Goal: Task Accomplishment & Management: Use online tool/utility

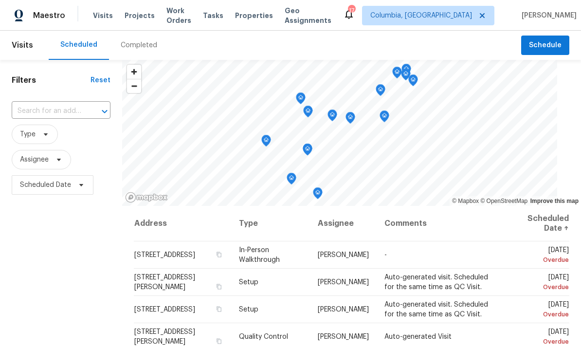
click at [132, 19] on span "Projects" at bounding box center [140, 16] width 30 height 10
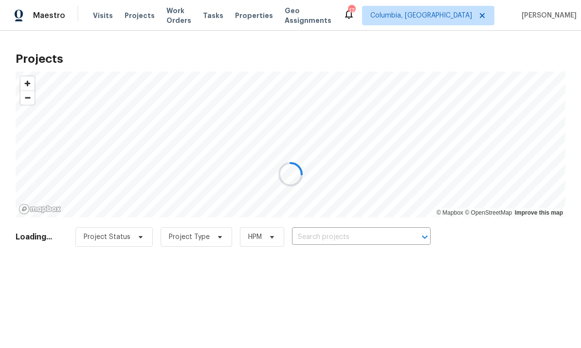
click at [389, 233] on div at bounding box center [290, 174] width 581 height 348
click at [376, 233] on div at bounding box center [290, 174] width 581 height 348
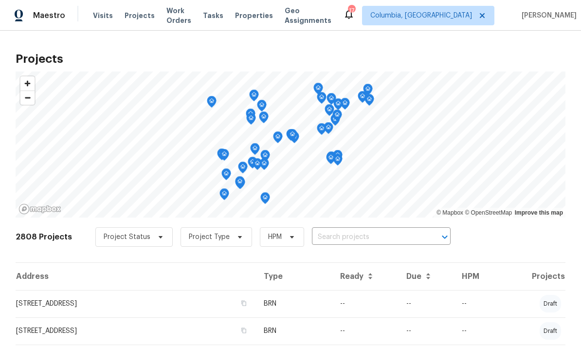
click at [370, 239] on input "text" at bounding box center [367, 237] width 111 height 15
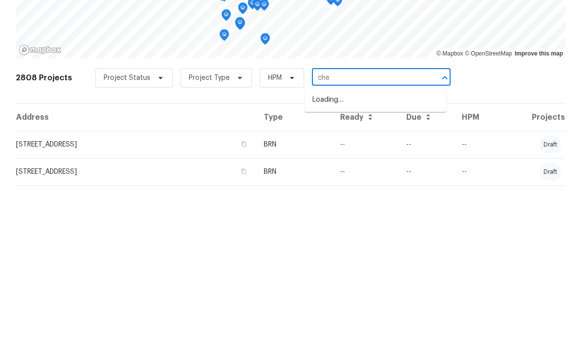
scroll to position [36, 0]
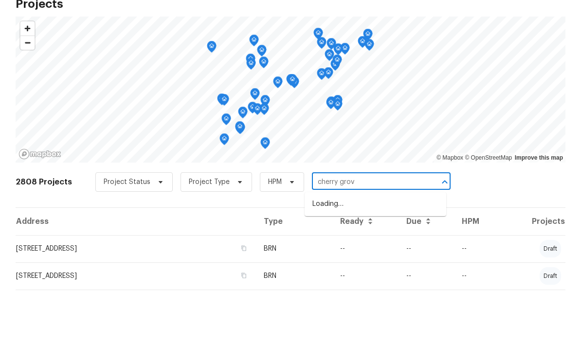
type input "cherry grove"
click at [337, 251] on li "179 Cherry Grove Dr, West Columbia, SC 29170" at bounding box center [375, 259] width 142 height 16
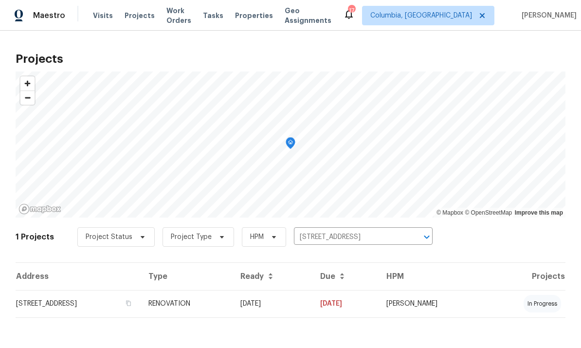
click at [107, 300] on td "179 Cherry Grove Dr, West Columbia, SC 29170" at bounding box center [78, 303] width 125 height 27
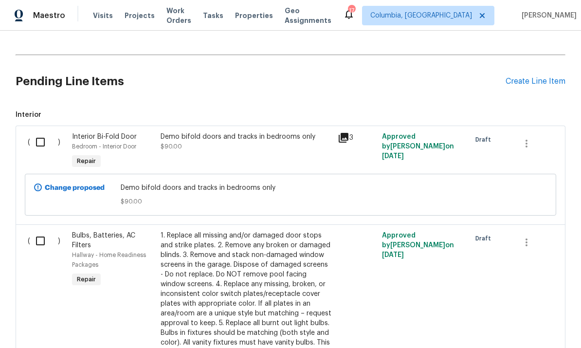
scroll to position [398, 0]
click at [40, 239] on input "checkbox" at bounding box center [44, 240] width 28 height 20
checkbox input "true"
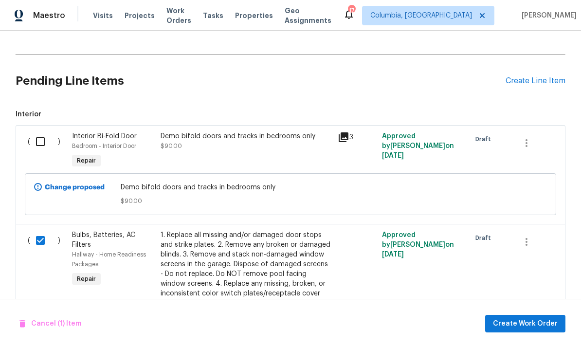
click at [39, 140] on input "checkbox" at bounding box center [44, 141] width 28 height 20
checkbox input "true"
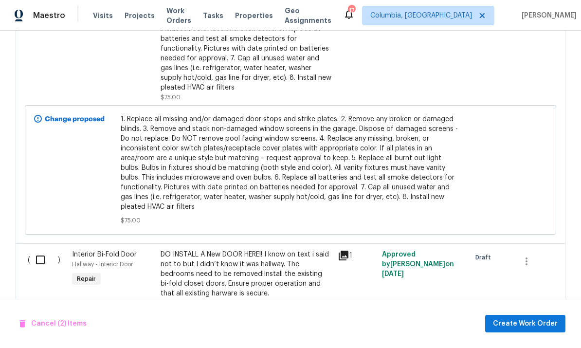
scroll to position [756, 0]
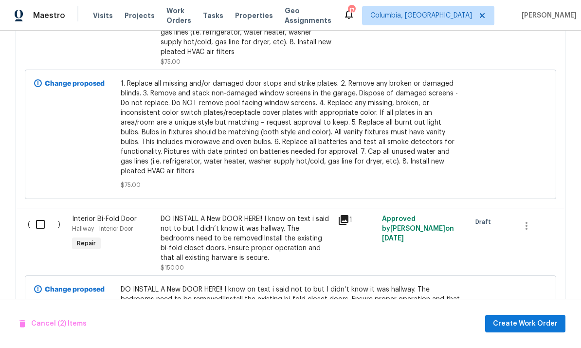
click at [35, 229] on input "checkbox" at bounding box center [44, 224] width 28 height 20
checkbox input "true"
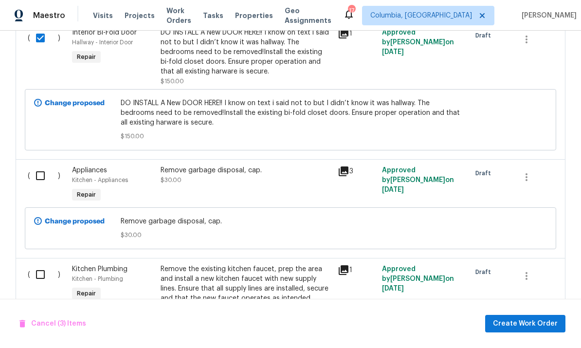
scroll to position [1009, 0]
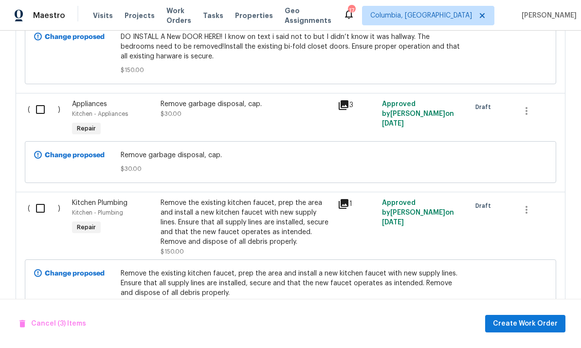
click at [44, 112] on input "checkbox" at bounding box center [44, 109] width 28 height 20
checkbox input "true"
click at [37, 214] on input "checkbox" at bounding box center [44, 208] width 28 height 20
checkbox input "true"
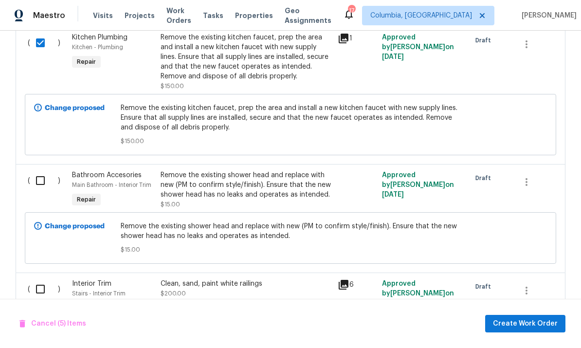
click at [37, 184] on input "checkbox" at bounding box center [44, 180] width 28 height 20
checkbox input "true"
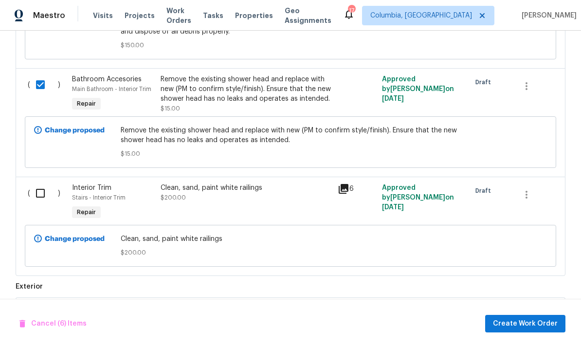
click at [44, 194] on input "checkbox" at bounding box center [44, 193] width 28 height 20
checkbox input "true"
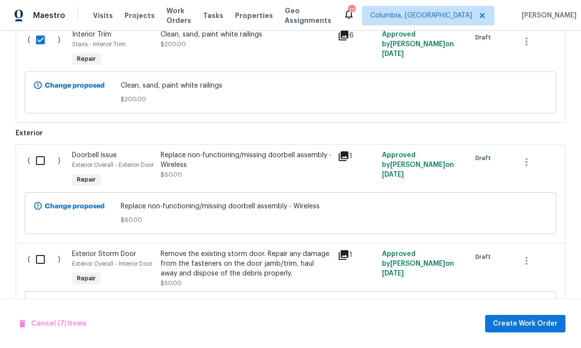
scroll to position [1429, 0]
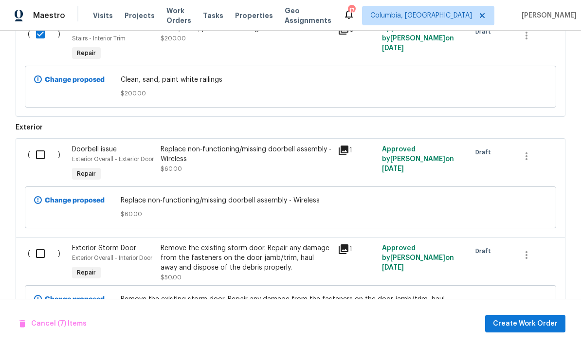
click at [39, 162] on input "checkbox" at bounding box center [44, 154] width 28 height 20
checkbox input "true"
click at [38, 264] on input "checkbox" at bounding box center [44, 253] width 28 height 20
checkbox input "true"
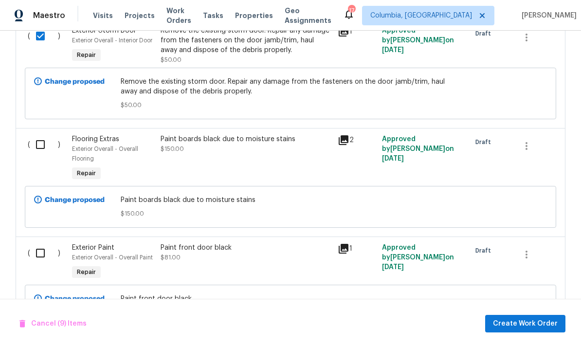
scroll to position [1653, 0]
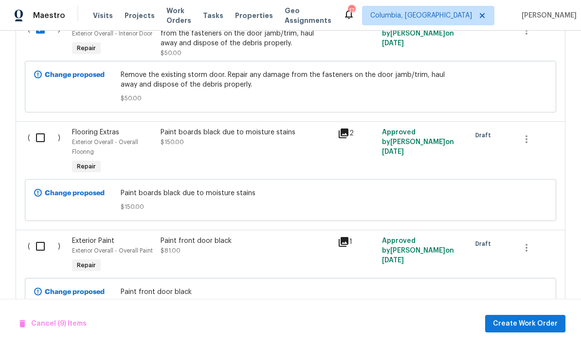
click at [38, 148] on input "checkbox" at bounding box center [44, 137] width 28 height 20
checkbox input "true"
click at [39, 256] on input "checkbox" at bounding box center [44, 246] width 28 height 20
checkbox input "true"
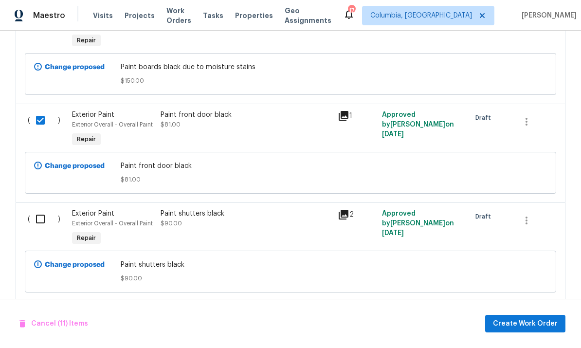
scroll to position [1779, 0]
click at [37, 230] on input "checkbox" at bounding box center [44, 219] width 28 height 20
checkbox input "true"
click at [507, 323] on span "Create Work Order" at bounding box center [525, 324] width 65 height 12
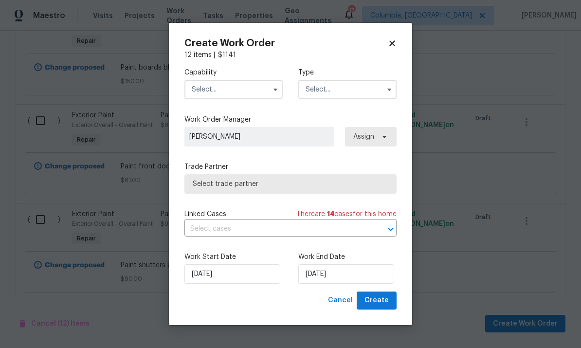
checkbox input "false"
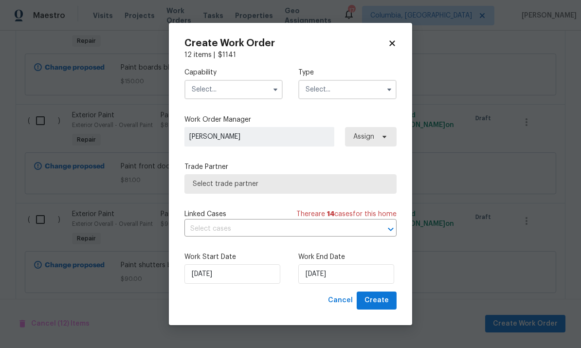
checkbox input "false"
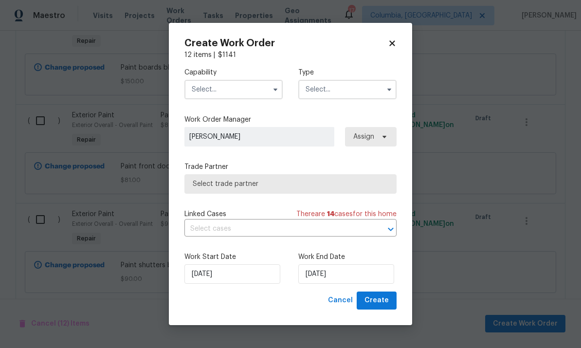
checkbox input "false"
click at [221, 85] on input "text" at bounding box center [233, 89] width 98 height 19
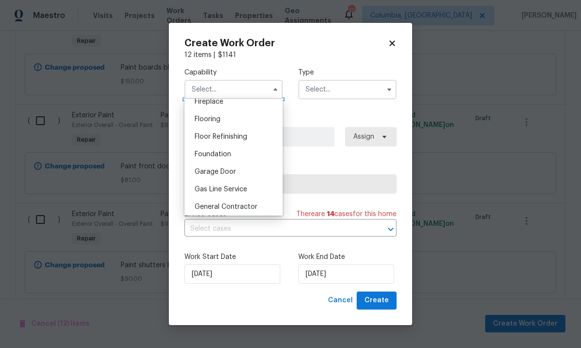
scroll to position [403, 0]
click at [243, 171] on span "General Contractor" at bounding box center [226, 171] width 63 height 7
type input "General Contractor"
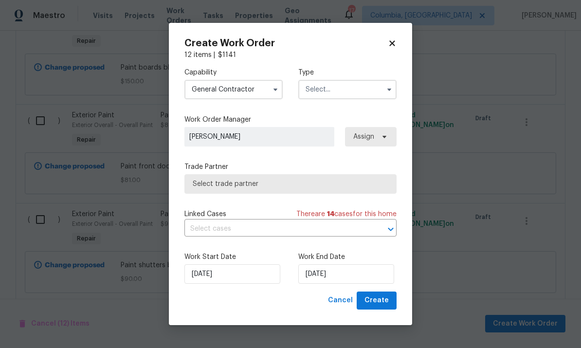
click at [358, 97] on input "text" at bounding box center [347, 89] width 98 height 19
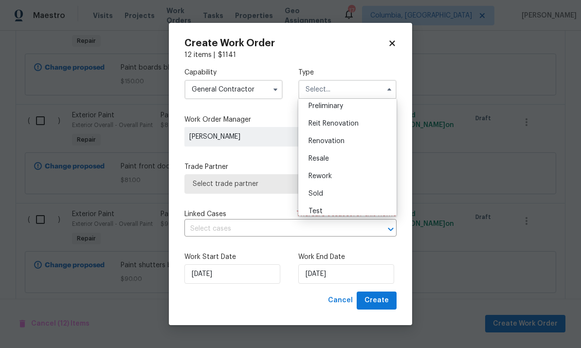
scroll to position [215, 0]
click at [349, 139] on div "Renovation" at bounding box center [347, 140] width 93 height 18
type input "Renovation"
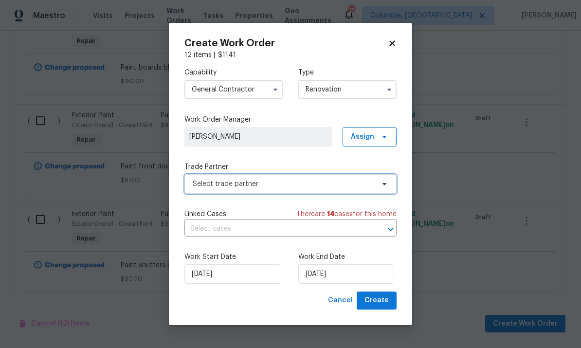
click at [289, 186] on span "Select trade partner" at bounding box center [283, 184] width 181 height 10
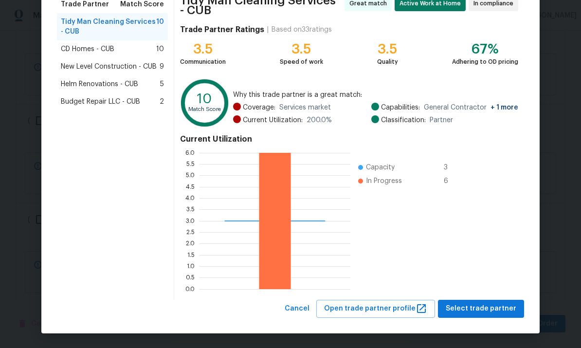
scroll to position [85, 0]
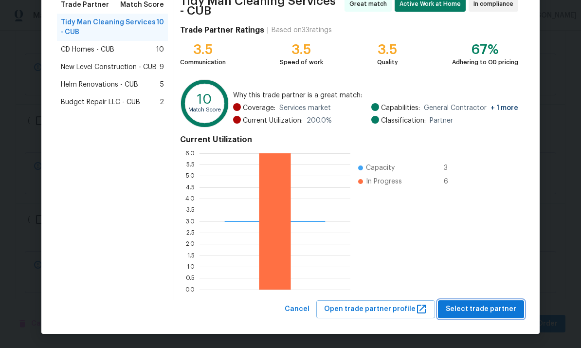
click at [477, 305] on span "Select trade partner" at bounding box center [481, 309] width 71 height 12
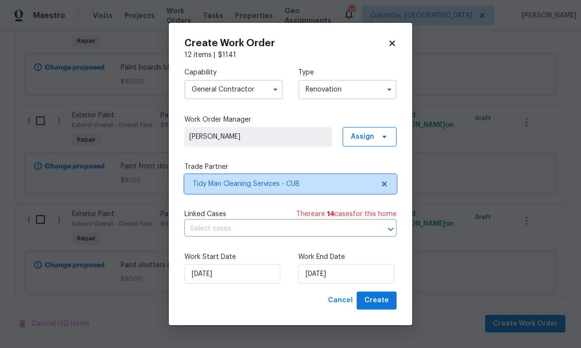
scroll to position [0, 0]
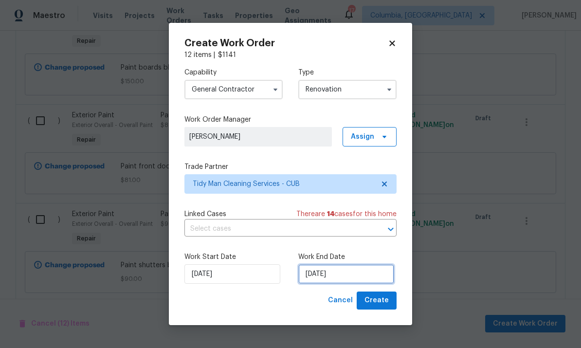
click at [365, 274] on input "8/12/2025" at bounding box center [346, 273] width 96 height 19
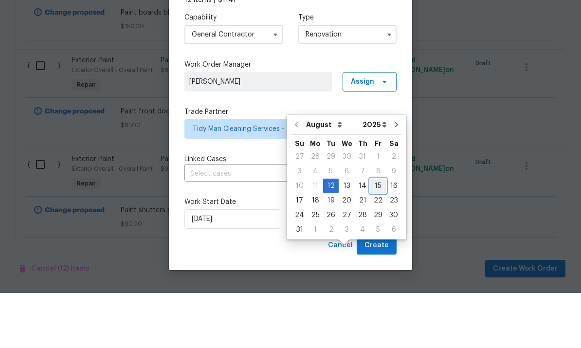
click at [375, 234] on div "15" at bounding box center [378, 241] width 16 height 14
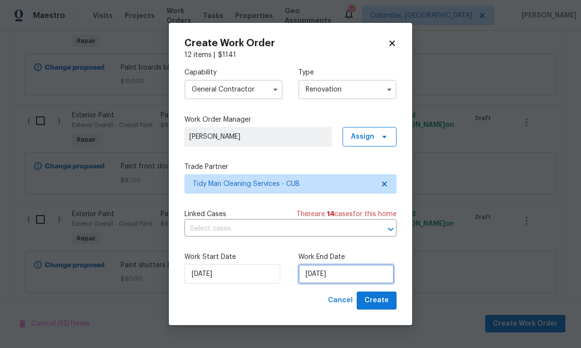
click at [364, 277] on input "8/15/2025" at bounding box center [346, 273] width 96 height 19
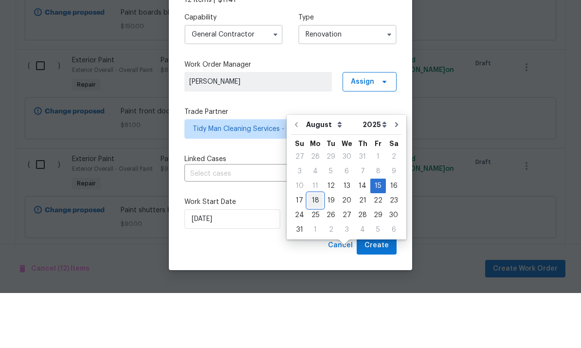
click at [314, 249] on div "18" at bounding box center [315, 256] width 16 height 14
type input "8/18/2025"
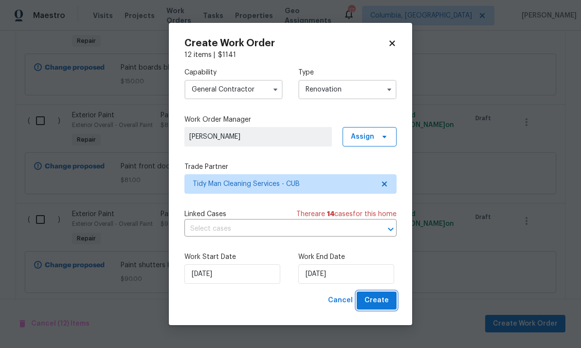
click at [378, 304] on span "Create" at bounding box center [376, 300] width 24 height 12
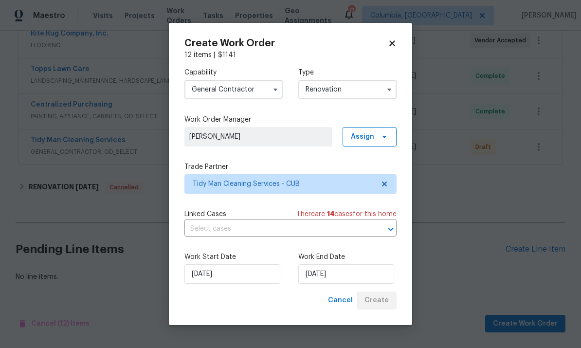
scroll to position [229, 0]
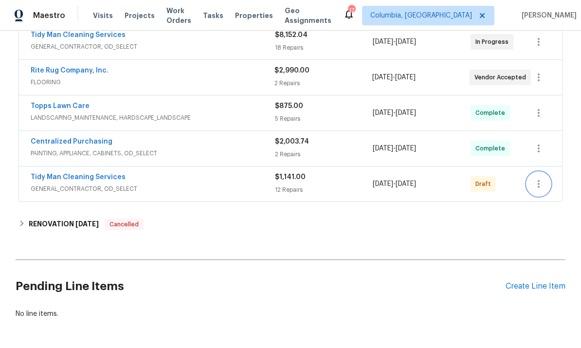
click at [537, 178] on icon "button" at bounding box center [539, 184] width 12 height 12
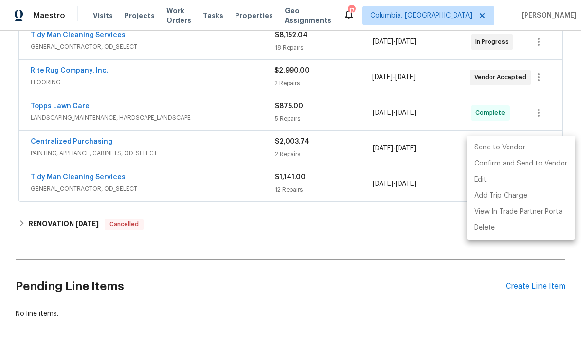
click at [508, 146] on li "Send to Vendor" at bounding box center [520, 148] width 108 height 16
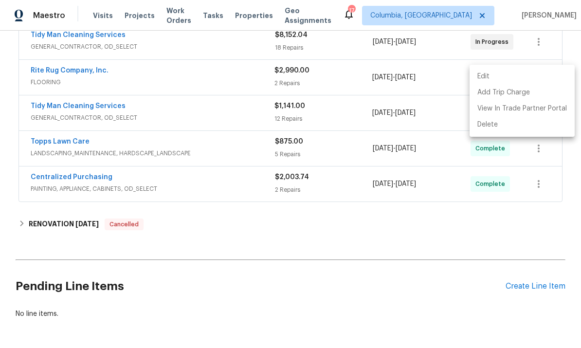
click at [385, 206] on div at bounding box center [290, 174] width 581 height 348
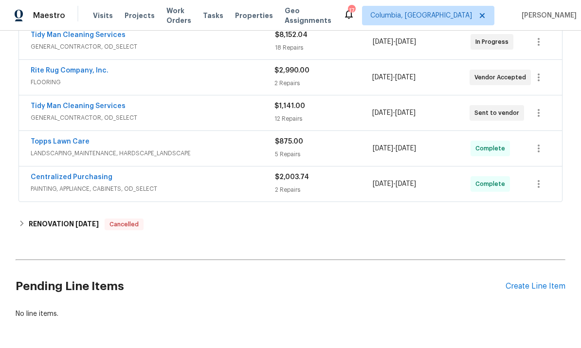
click at [72, 103] on link "Tidy Man Cleaning Services" at bounding box center [78, 106] width 95 height 7
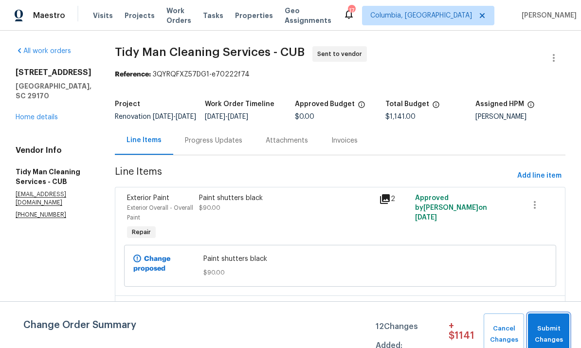
click at [553, 340] on span "Submit Changes" at bounding box center [549, 334] width 32 height 22
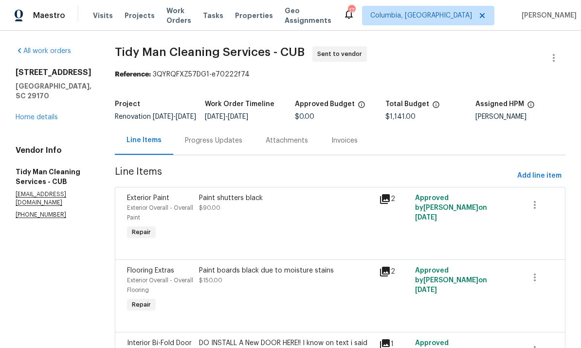
click at [43, 121] on link "Home details" at bounding box center [37, 117] width 42 height 7
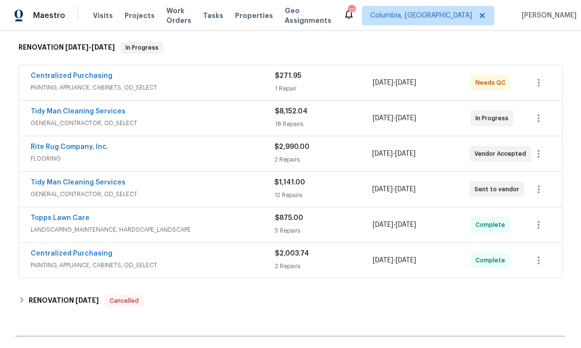
scroll to position [151, 0]
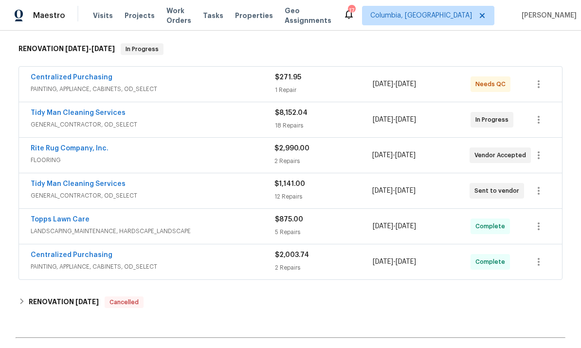
click at [88, 151] on link "Rite Rug Company, Inc." at bounding box center [70, 148] width 78 height 7
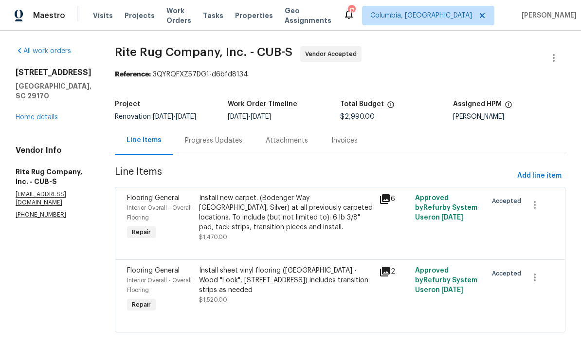
click at [206, 143] on div "Progress Updates" at bounding box center [213, 141] width 57 height 10
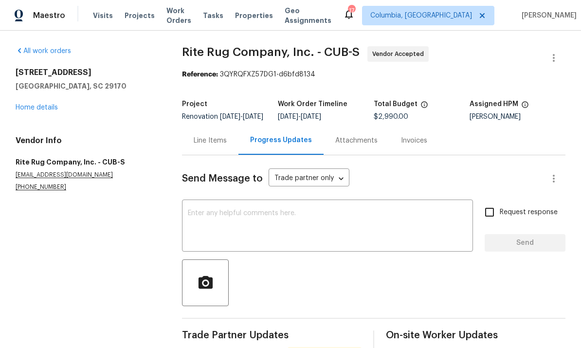
click at [212, 228] on textarea at bounding box center [327, 227] width 279 height 34
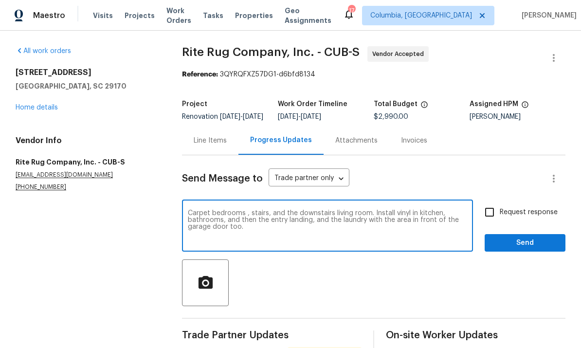
type textarea "Carpet bedrooms , stairs, and the downstairs living room. Install vinyl in kitc…"
click at [525, 243] on button "Send" at bounding box center [524, 243] width 81 height 18
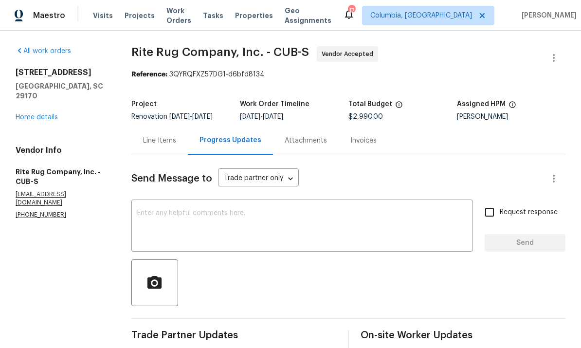
click at [129, 15] on span "Projects" at bounding box center [140, 16] width 30 height 10
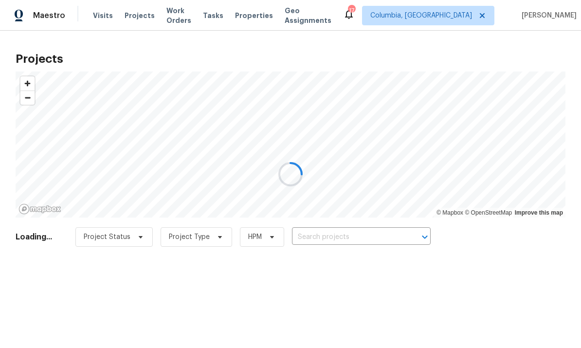
click at [467, 18] on div at bounding box center [290, 174] width 581 height 348
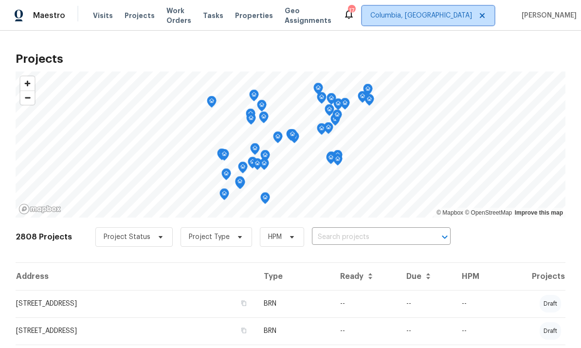
click at [455, 15] on span "Columbia, [GEOGRAPHIC_DATA]" at bounding box center [421, 16] width 102 height 10
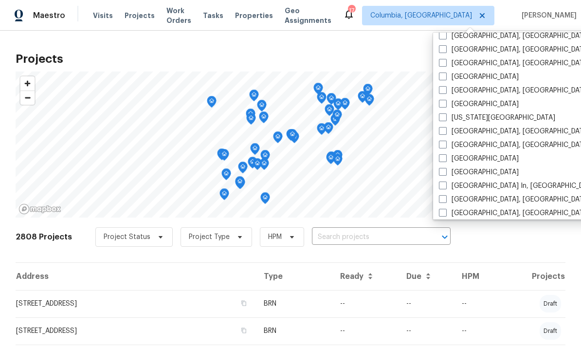
scroll to position [293, 0]
click at [447, 62] on label "Greenville, SC" at bounding box center [514, 63] width 151 height 10
click at [445, 62] on input "Greenville, SC" at bounding box center [442, 61] width 6 height 6
checkbox input "true"
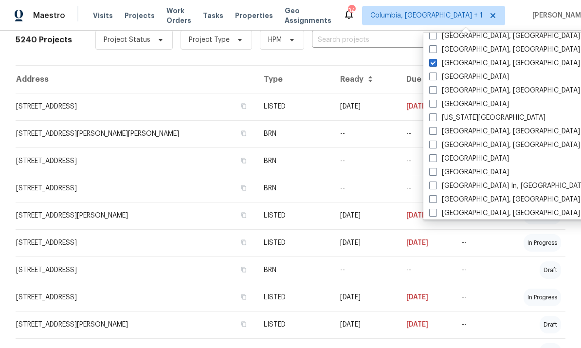
scroll to position [198, 0]
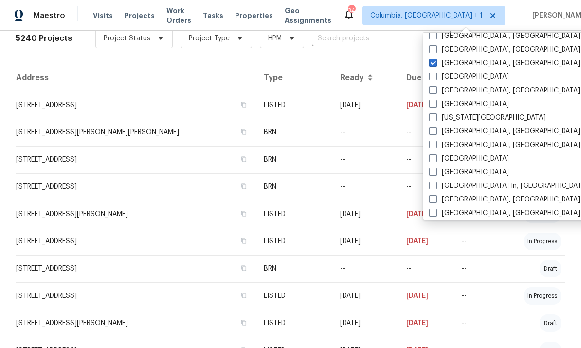
click at [176, 80] on th "Address" at bounding box center [136, 77] width 240 height 27
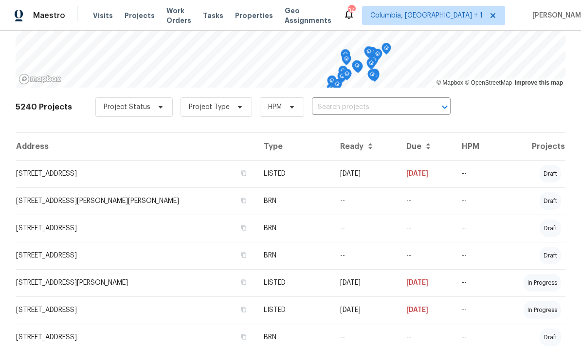
scroll to position [134, 0]
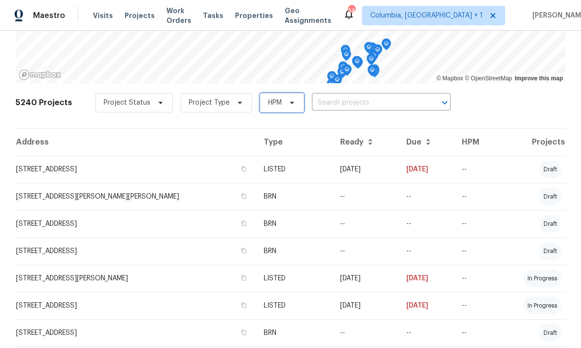
click at [288, 105] on icon at bounding box center [292, 103] width 8 height 8
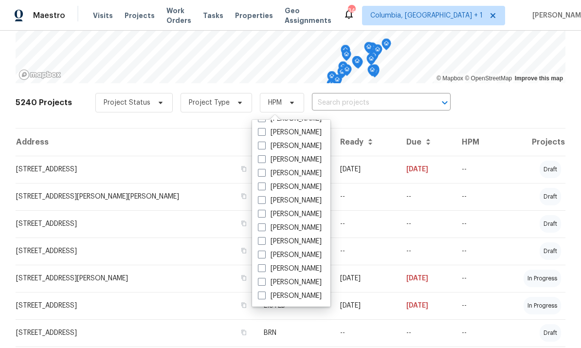
scroll to position [39, 0]
click at [262, 294] on span at bounding box center [262, 295] width 8 height 8
click at [262, 294] on input "William Bynum" at bounding box center [261, 294] width 6 height 6
checkbox input "true"
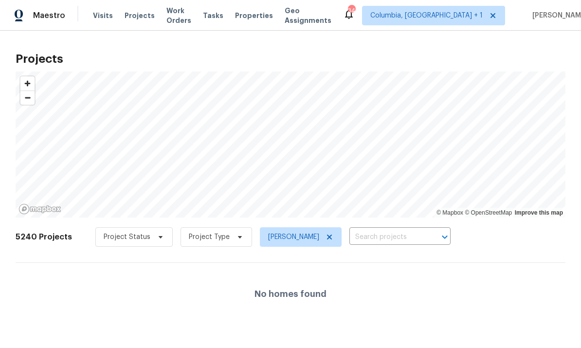
click at [61, 254] on div "5240 Projects Project Status Project Type William Bynum ​" at bounding box center [291, 242] width 550 height 39
click at [325, 233] on icon at bounding box center [329, 237] width 8 height 8
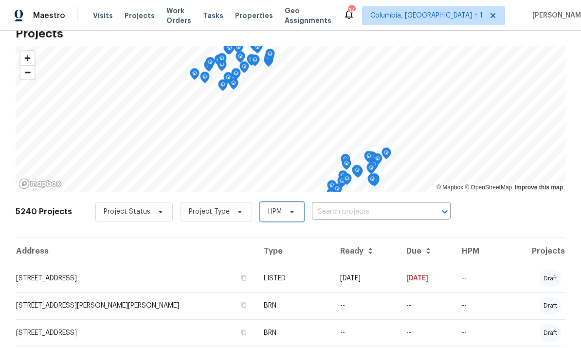
scroll to position [28, 0]
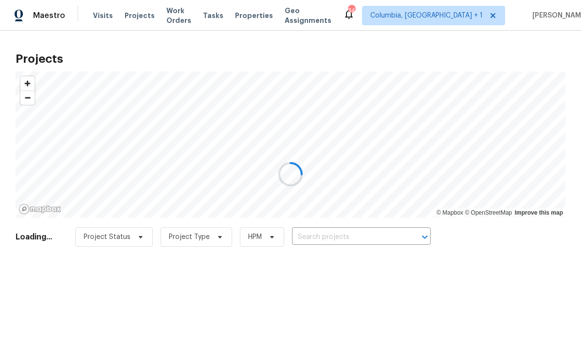
click at [95, 23] on div at bounding box center [290, 174] width 581 height 348
click at [96, 13] on div at bounding box center [290, 174] width 581 height 348
click at [99, 18] on div at bounding box center [290, 174] width 581 height 348
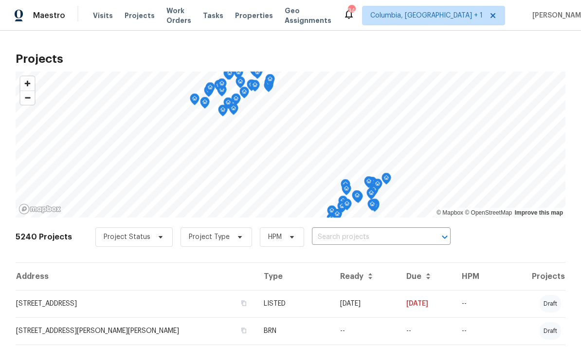
click at [108, 18] on span "Visits" at bounding box center [103, 16] width 20 height 10
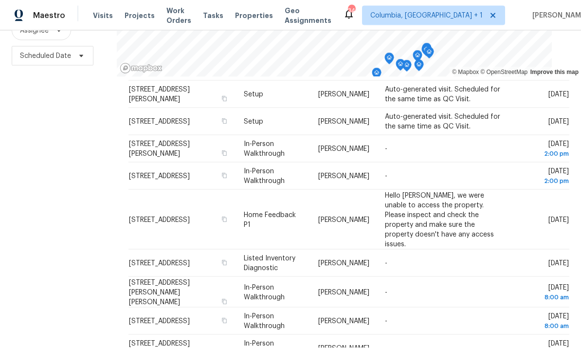
scroll to position [36, 0]
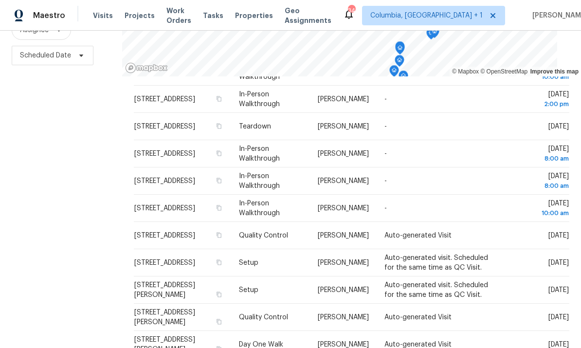
scroll to position [129, 0]
click at [180, 340] on span "802 Morning Fog Dr, Duncan, SC 29334" at bounding box center [164, 345] width 61 height 17
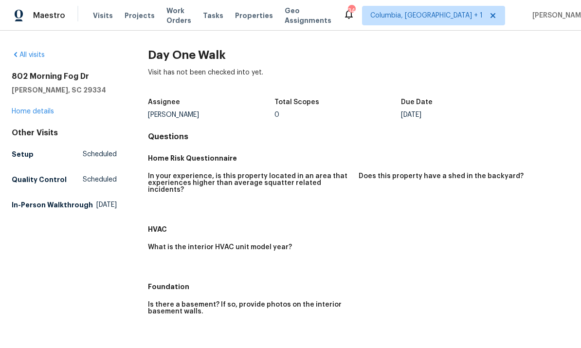
click at [34, 95] on div "802 Morning Fog Dr Duncan, SC 29334 Home details" at bounding box center [64, 94] width 105 height 45
click at [33, 95] on div "802 Morning Fog Dr Duncan, SC 29334 Home details" at bounding box center [64, 94] width 105 height 45
click at [34, 113] on link "Home details" at bounding box center [33, 111] width 42 height 7
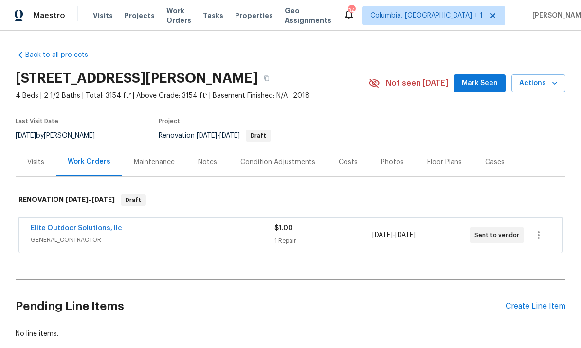
click at [210, 161] on div "Notes" at bounding box center [207, 162] width 19 height 10
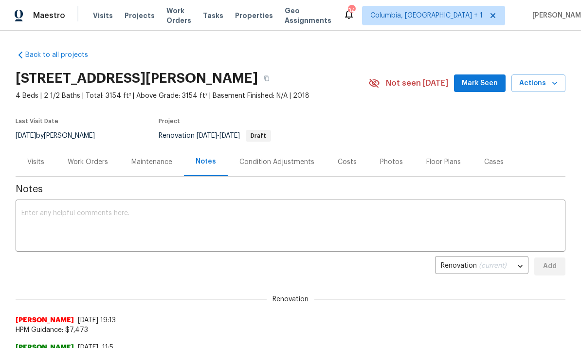
click at [295, 165] on div "Condition Adjustments" at bounding box center [276, 162] width 75 height 10
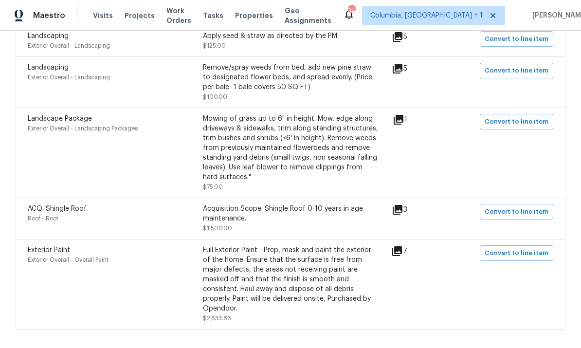
scroll to position [527, 0]
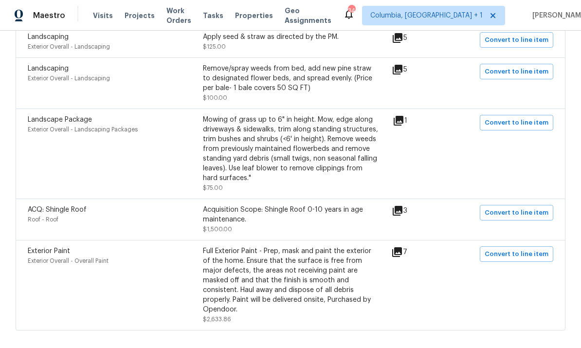
click at [298, 299] on div "Full Exterior Paint - Prep, mask and paint the exterior of the home. Ensure tha…" at bounding box center [290, 280] width 175 height 68
click at [354, 274] on div "Full Exterior Paint - Prep, mask and paint the exterior of the home. Ensure tha…" at bounding box center [290, 280] width 175 height 68
click at [403, 255] on icon at bounding box center [397, 252] width 12 height 12
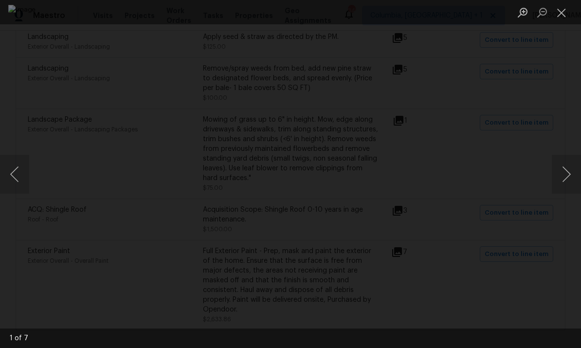
click at [565, 180] on button "Next image" at bounding box center [566, 174] width 29 height 39
click at [560, 179] on button "Next image" at bounding box center [566, 174] width 29 height 39
click at [565, 180] on button "Next image" at bounding box center [566, 174] width 29 height 39
click at [561, 12] on button "Close lightbox" at bounding box center [561, 12] width 19 height 17
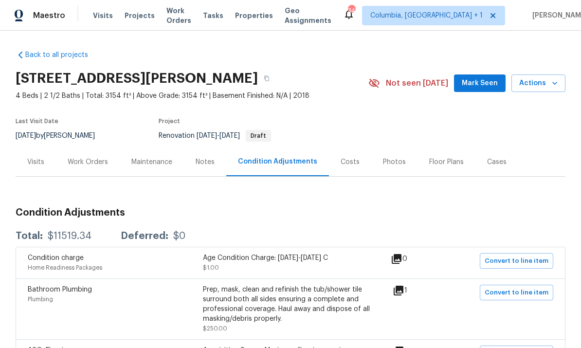
scroll to position [0, 0]
click at [68, 55] on link "Back to all projects" at bounding box center [62, 55] width 93 height 10
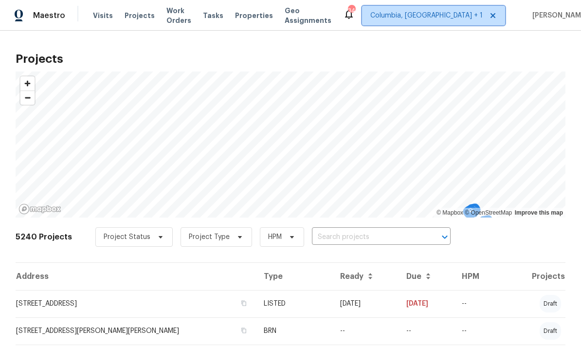
click at [465, 14] on span "Columbia, SC + 1" at bounding box center [426, 16] width 112 height 10
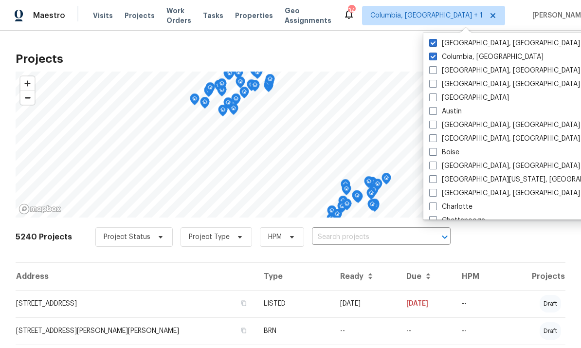
click at [433, 41] on span at bounding box center [433, 43] width 8 height 8
click at [433, 41] on input "Greenville, SC" at bounding box center [432, 41] width 6 height 6
checkbox input "false"
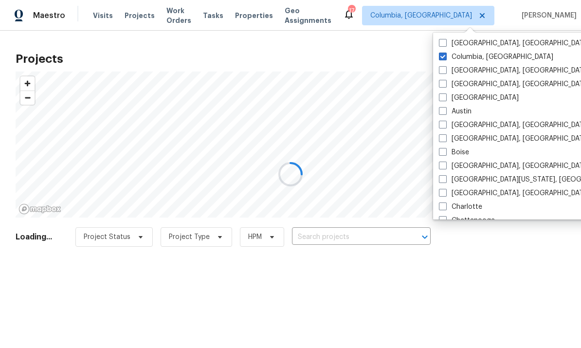
click at [382, 50] on div at bounding box center [290, 174] width 581 height 348
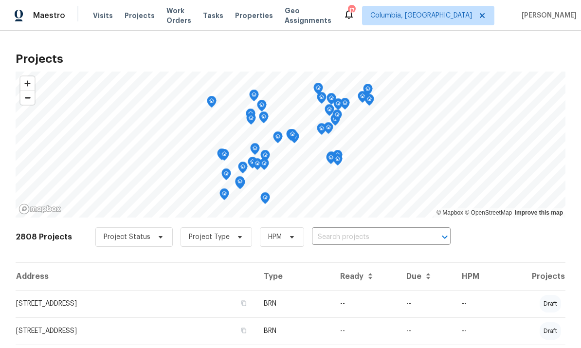
click at [131, 17] on span "Projects" at bounding box center [140, 16] width 30 height 10
